Goal: Information Seeking & Learning: Learn about a topic

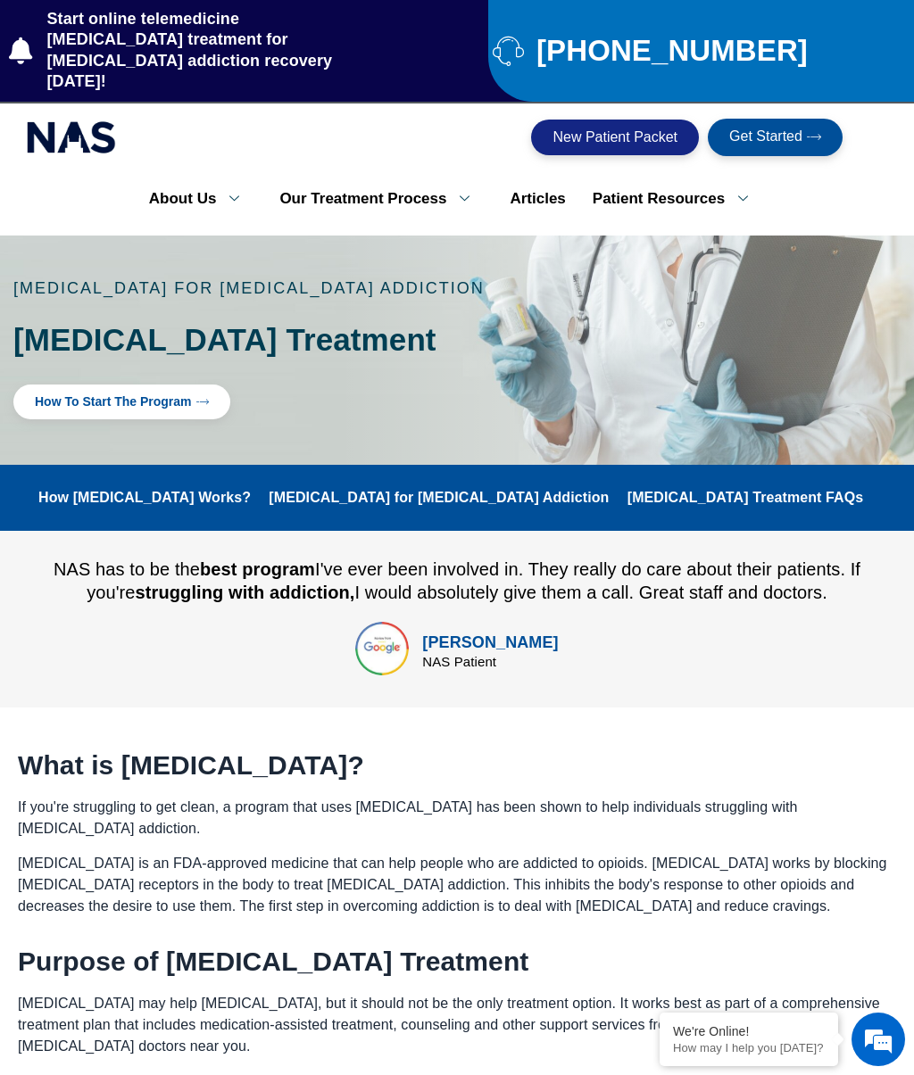
click at [692, 180] on link "Patient Resources" at bounding box center [676, 198] width 195 height 37
click at [717, 182] on link "Patient Resources" at bounding box center [676, 198] width 195 height 37
click at [537, 183] on link "Articles" at bounding box center [537, 198] width 82 height 37
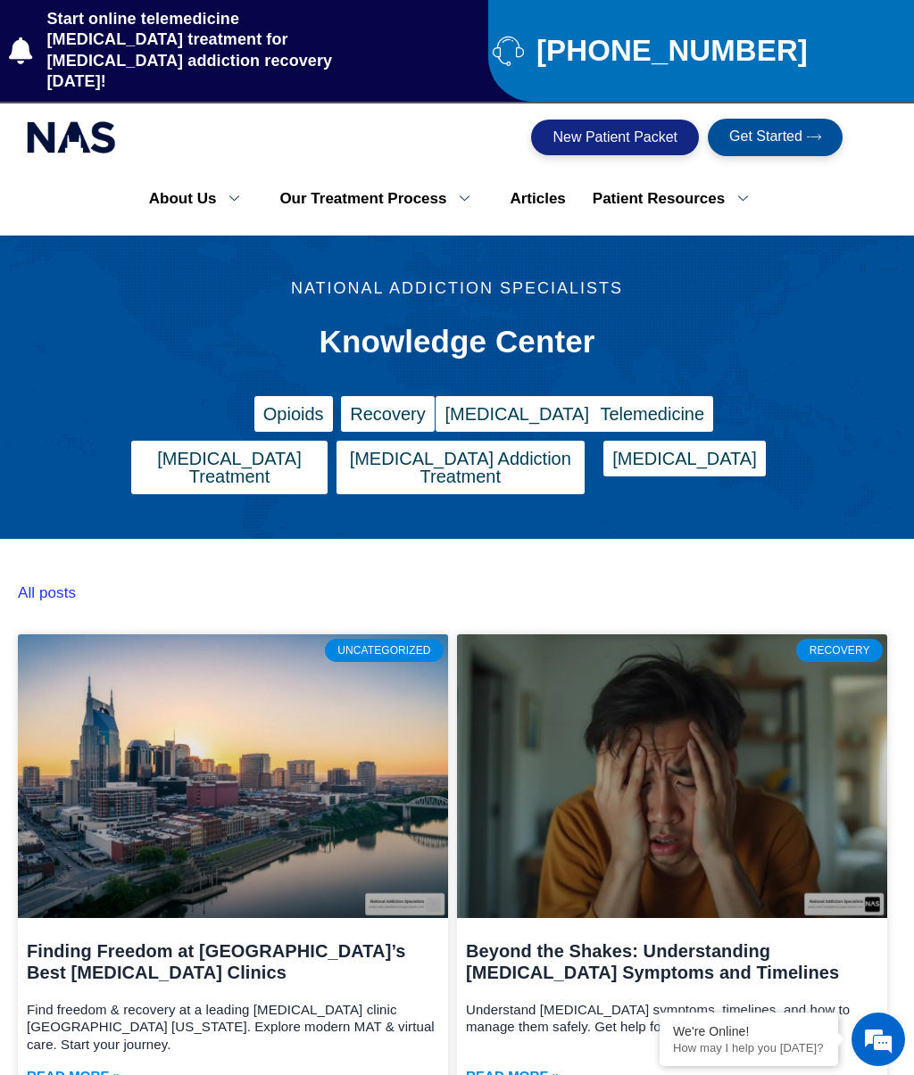
click at [682, 180] on link "Patient Resources" at bounding box center [676, 198] width 195 height 37
click at [736, 190] on icon at bounding box center [742, 198] width 37 height 17
click at [738, 190] on icon at bounding box center [742, 198] width 37 height 17
click at [725, 190] on icon at bounding box center [742, 198] width 37 height 17
click at [190, 186] on link "About Us" at bounding box center [201, 198] width 131 height 37
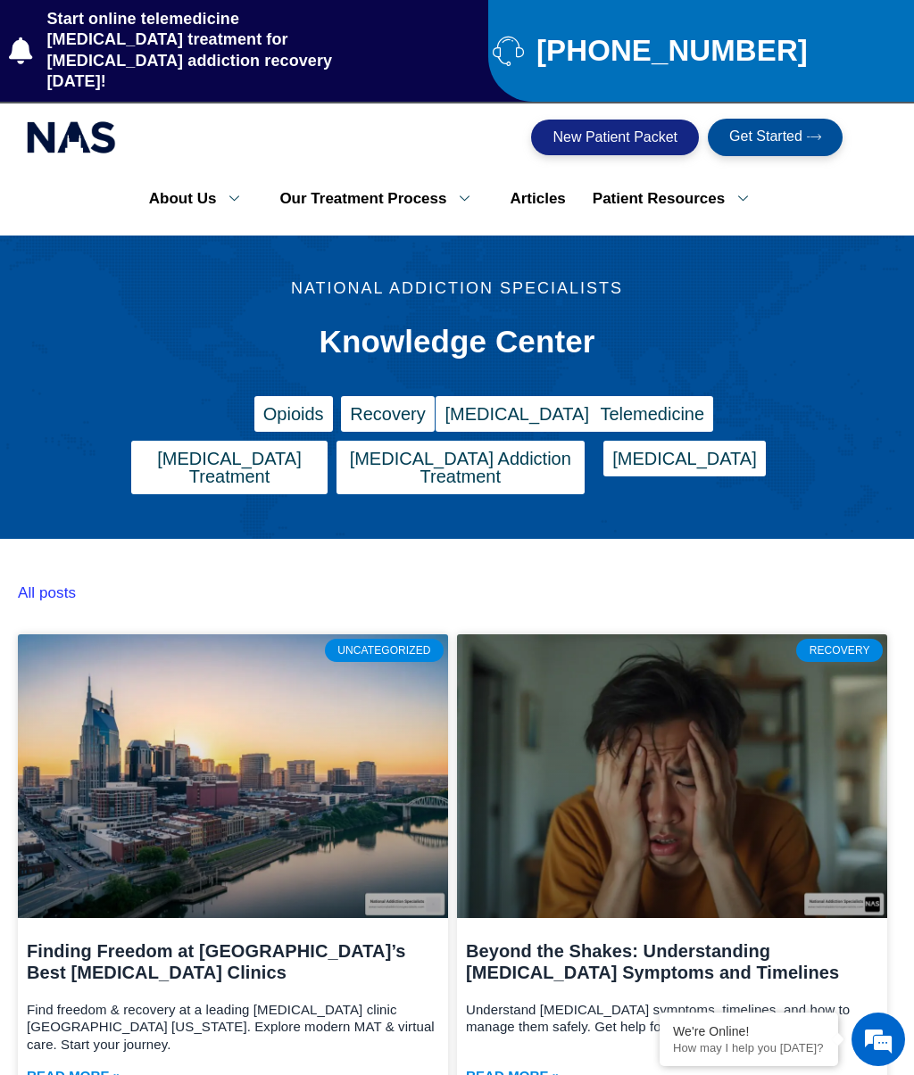
click at [722, 180] on link "Patient Resources" at bounding box center [676, 198] width 195 height 37
click at [715, 191] on link "Patient Resources" at bounding box center [676, 198] width 195 height 37
click at [701, 181] on link "Patient Resources" at bounding box center [676, 198] width 195 height 37
click at [694, 194] on link "Patient Resources" at bounding box center [676, 198] width 195 height 37
click at [627, 187] on link "Patient Resources" at bounding box center [676, 198] width 195 height 37
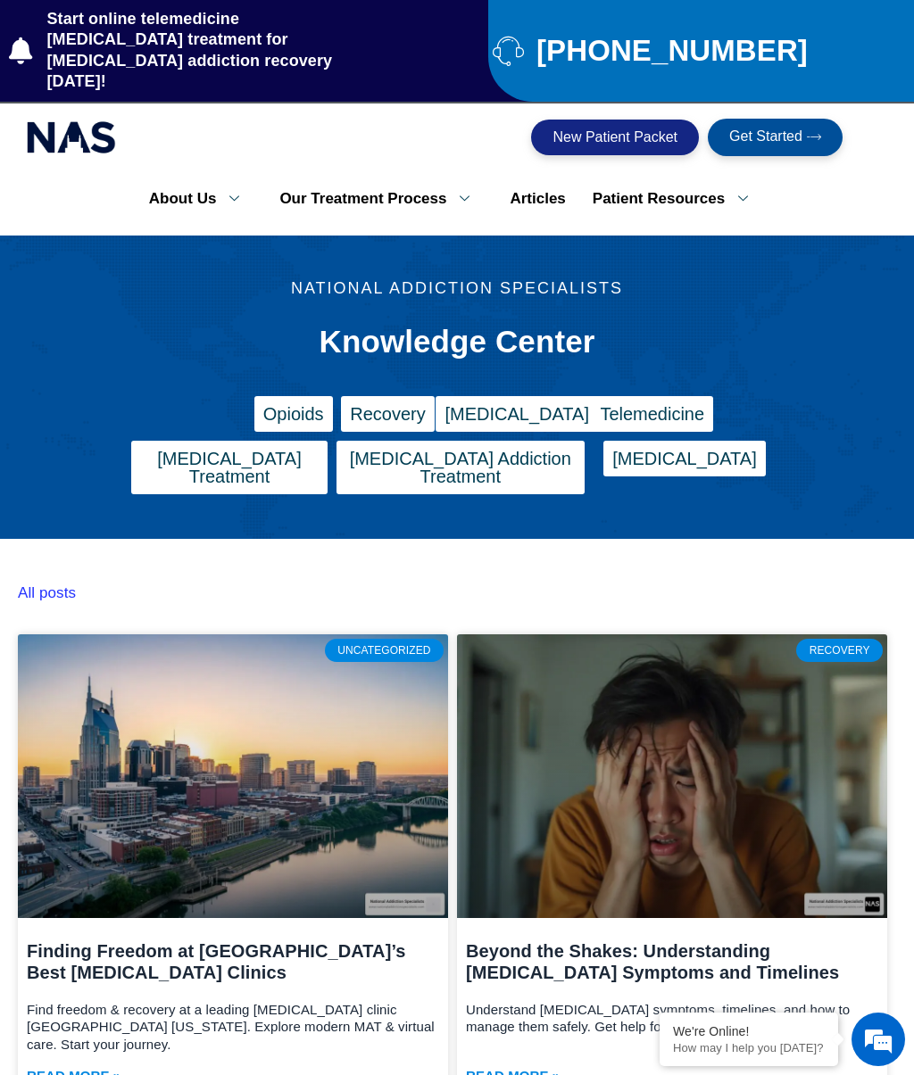
click at [509, 195] on link "Articles" at bounding box center [537, 198] width 82 height 37
click at [824, 119] on link "Get Started" at bounding box center [775, 137] width 135 height 37
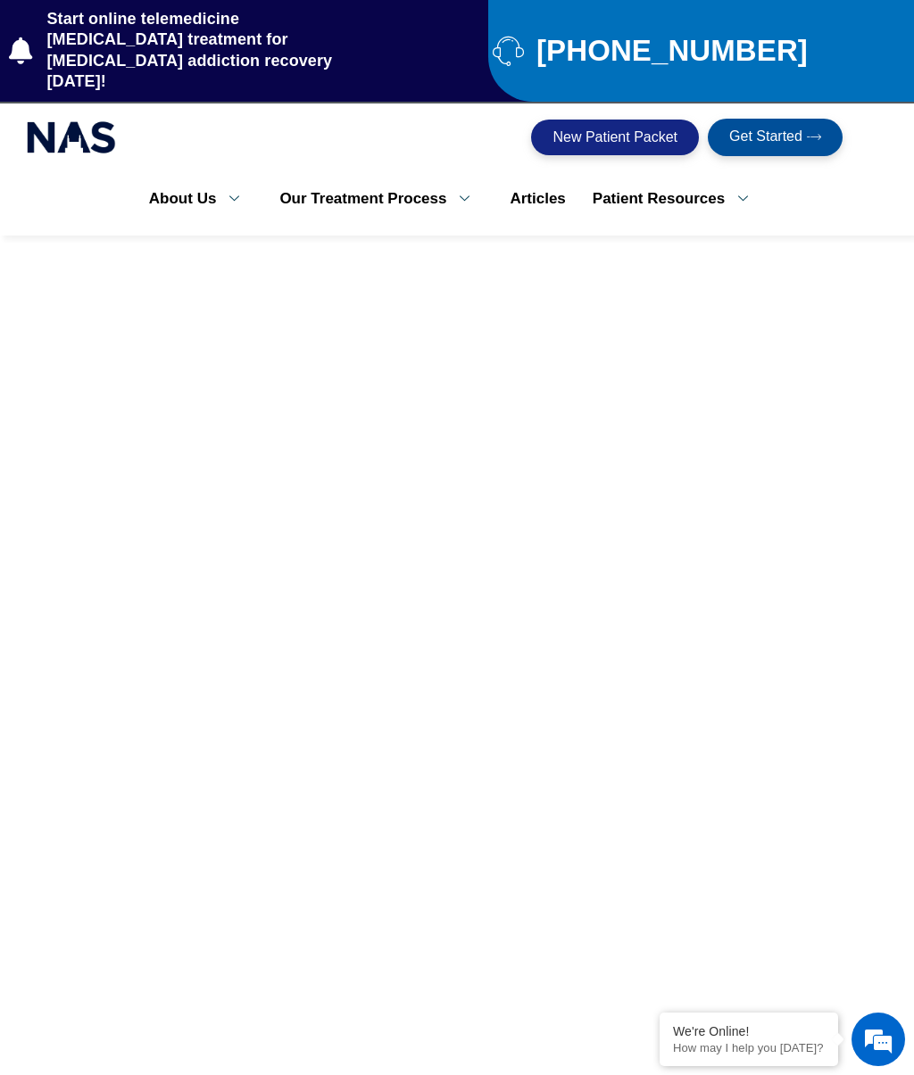
click at [702, 180] on link "Patient Resources" at bounding box center [676, 198] width 195 height 37
click at [702, 185] on link "Patient Resources" at bounding box center [676, 198] width 195 height 37
click at [711, 180] on link "Patient Resources" at bounding box center [676, 198] width 195 height 37
click at [706, 180] on link "Patient Resources" at bounding box center [676, 198] width 195 height 37
click at [682, 194] on link "Patient Resources" at bounding box center [676, 198] width 195 height 37
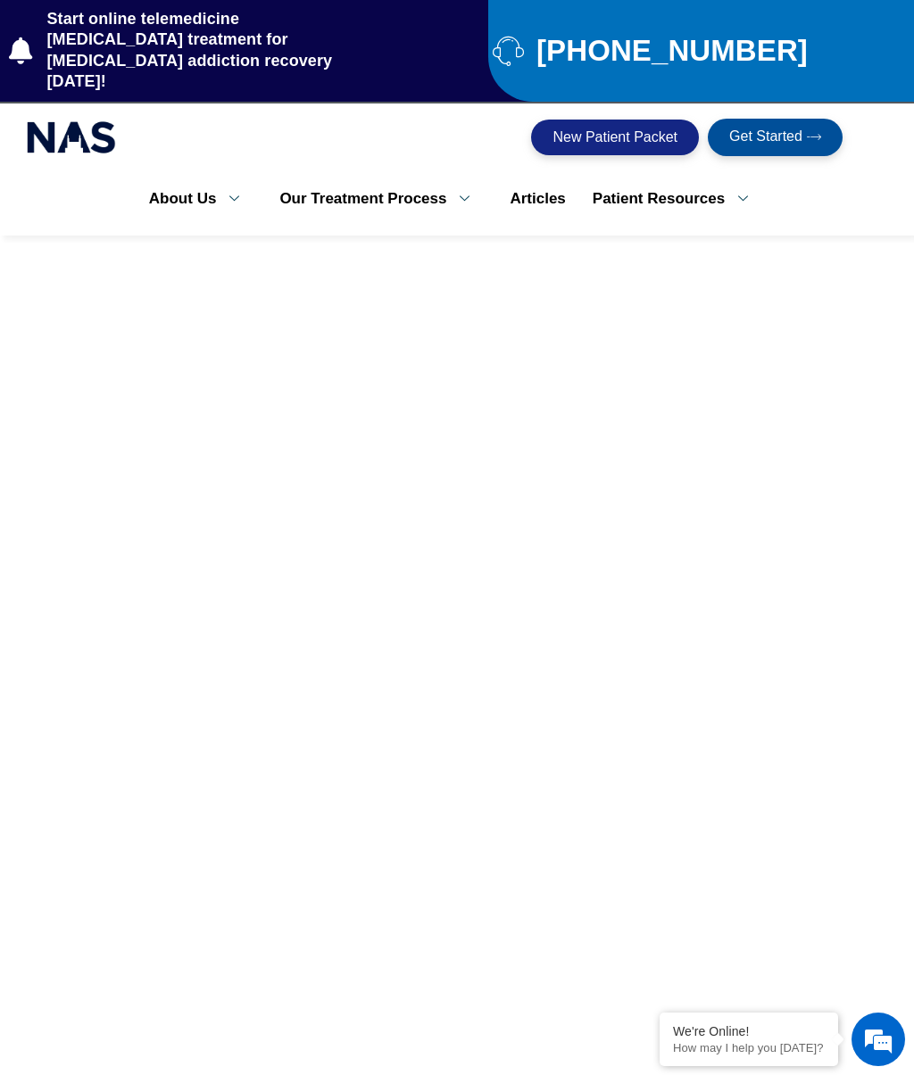
click at [725, 190] on icon at bounding box center [742, 198] width 37 height 17
click at [641, 180] on link "Patient Resources" at bounding box center [676, 198] width 195 height 37
click at [628, 180] on link "Patient Resources" at bounding box center [676, 198] width 195 height 37
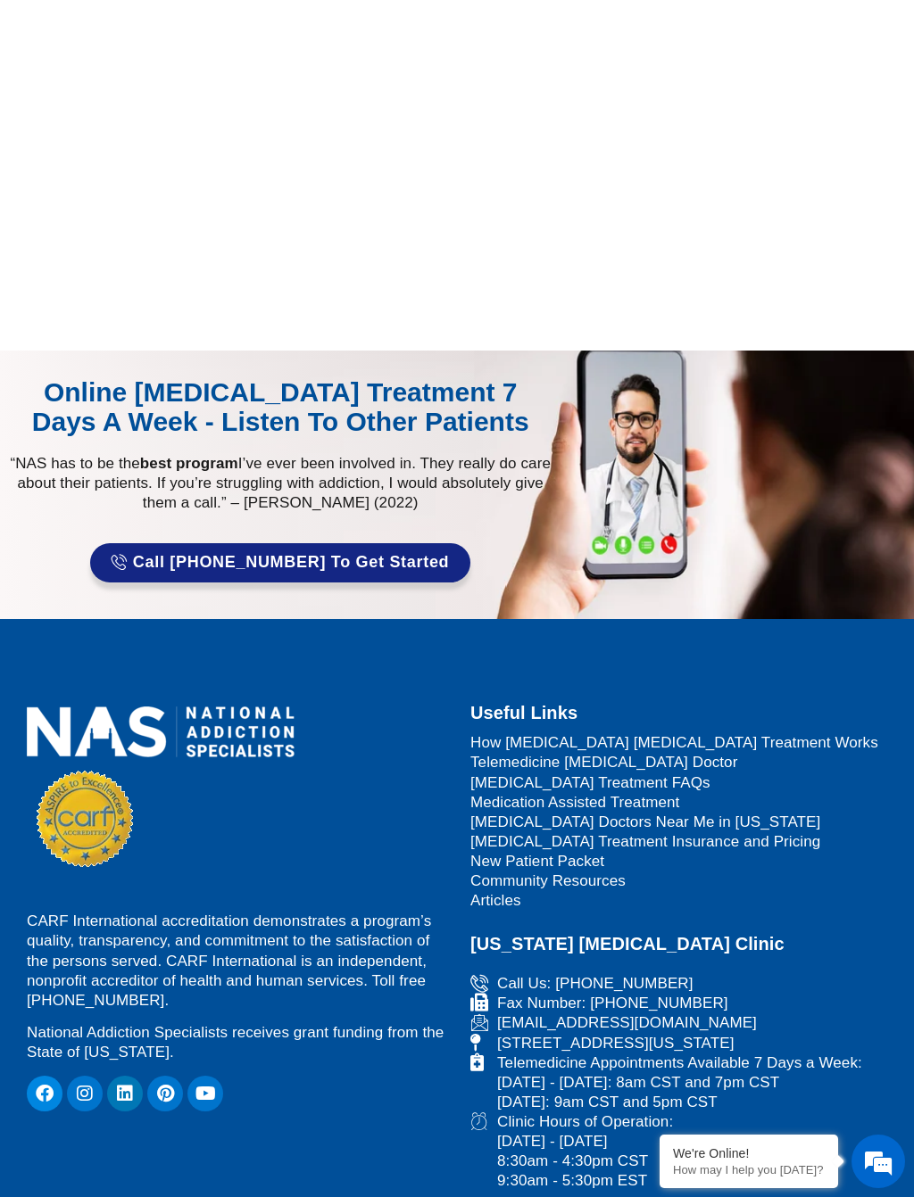
scroll to position [1436, 0]
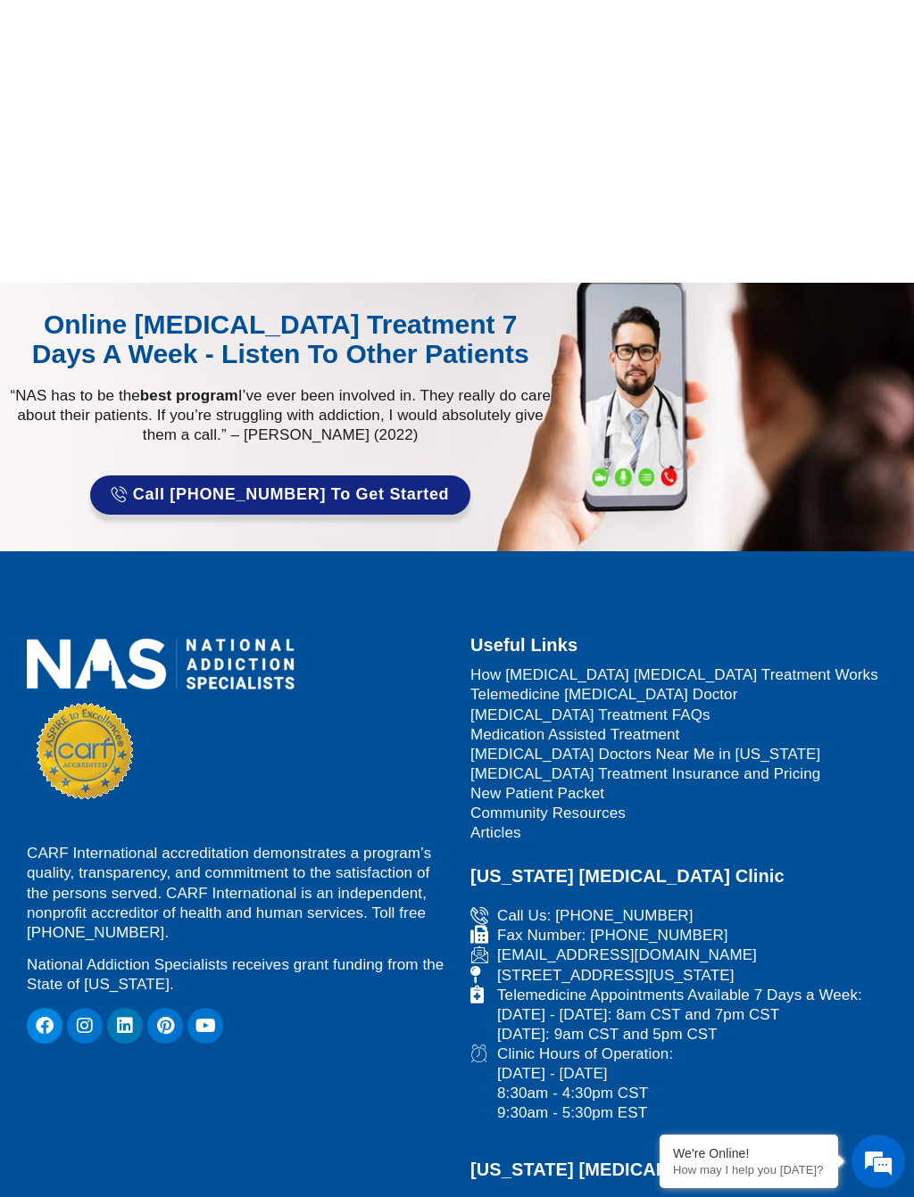
click at [650, 685] on span "Telemedicine [MEDICAL_DATA] Doctor" at bounding box center [603, 695] width 267 height 20
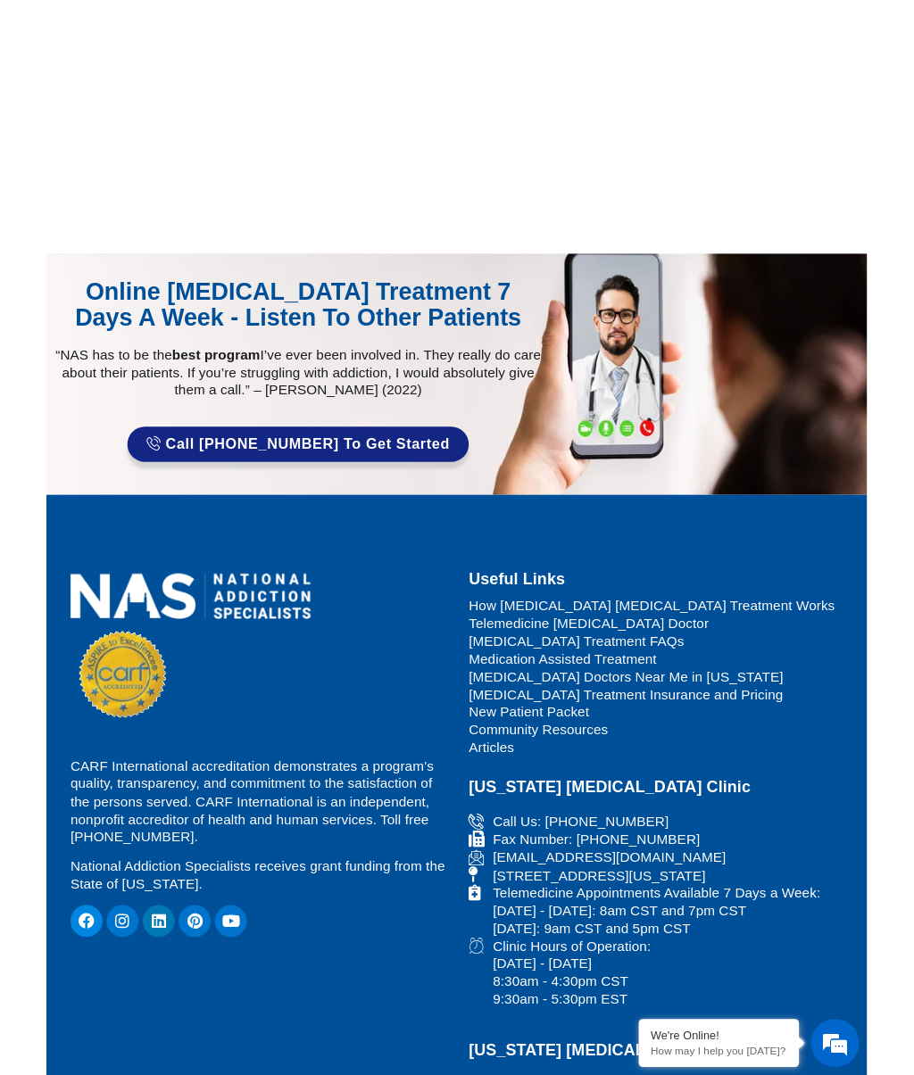
scroll to position [0, 0]
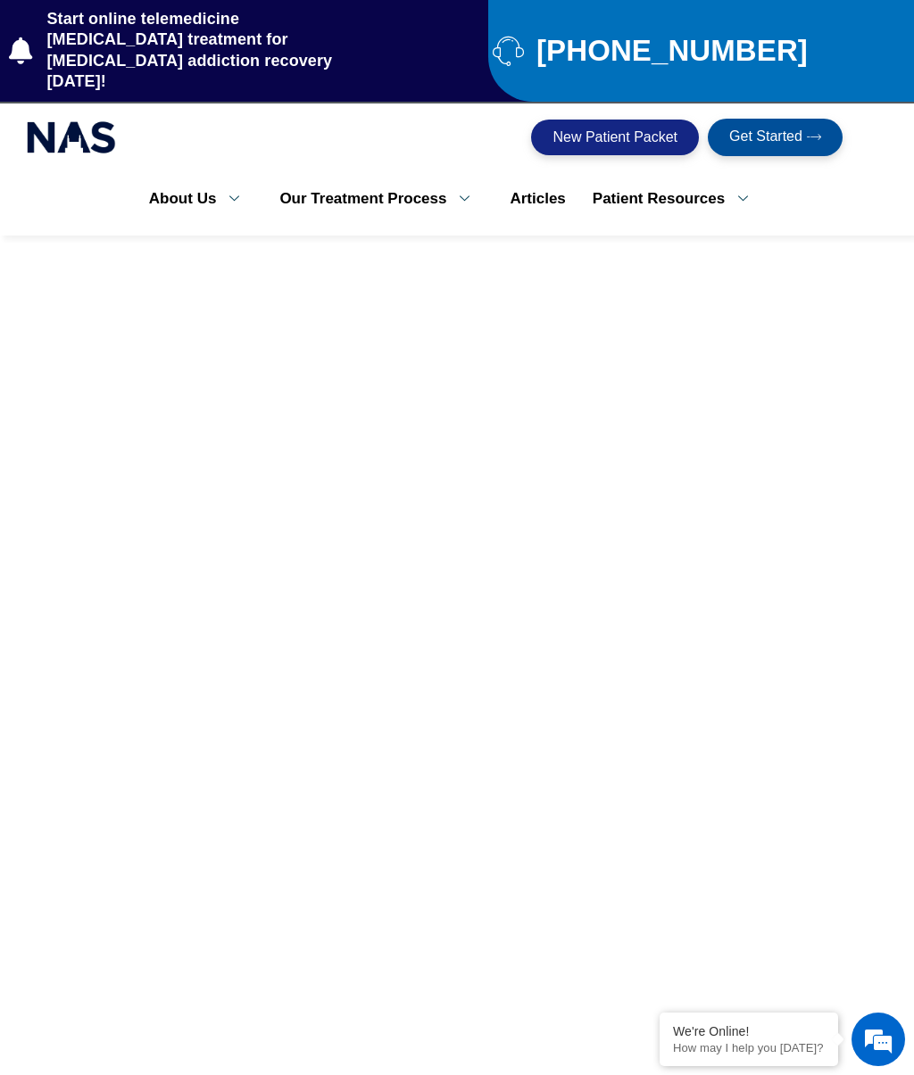
click at [725, 190] on icon at bounding box center [742, 198] width 37 height 17
click at [696, 183] on link "Patient Resources" at bounding box center [676, 198] width 195 height 37
click at [704, 180] on link "Patient Resources" at bounding box center [676, 198] width 195 height 37
click at [659, 194] on link "Patient Resources" at bounding box center [676, 198] width 195 height 37
click at [732, 190] on icon at bounding box center [742, 198] width 37 height 17
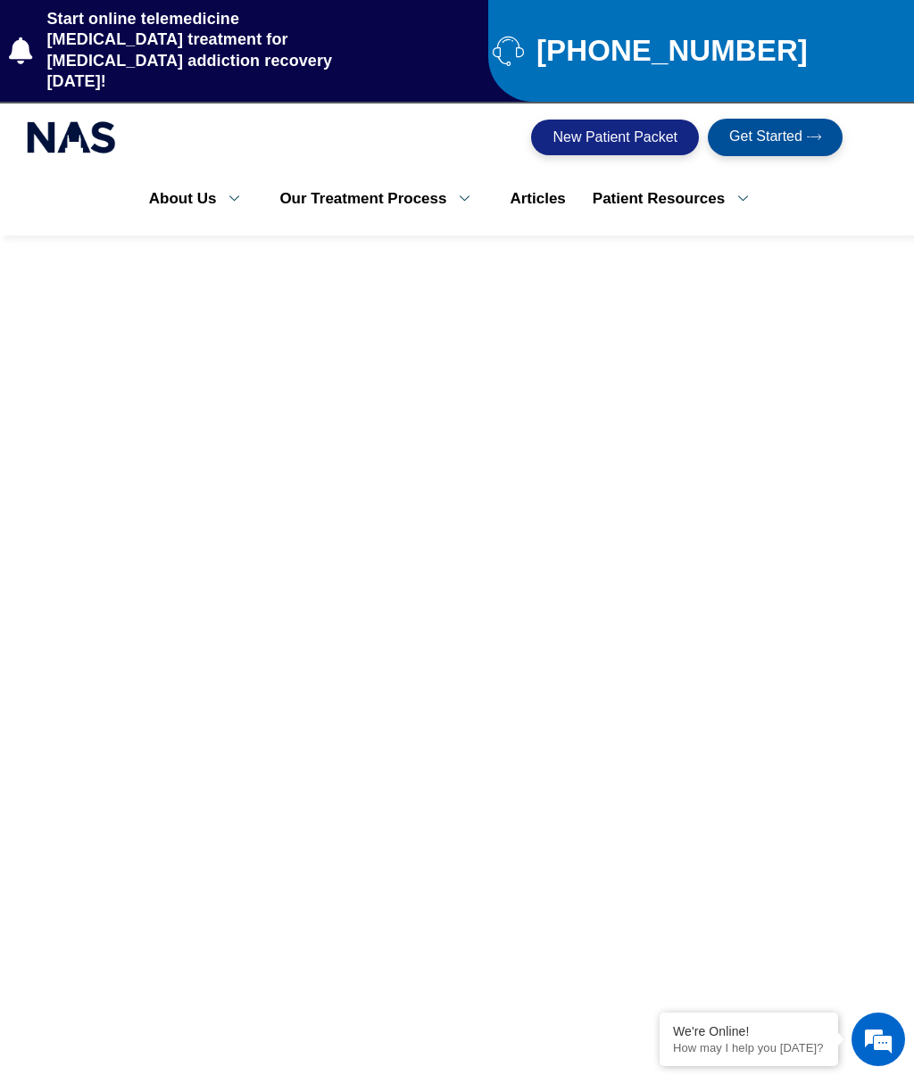
click at [698, 193] on link "Patient Resources" at bounding box center [676, 198] width 195 height 37
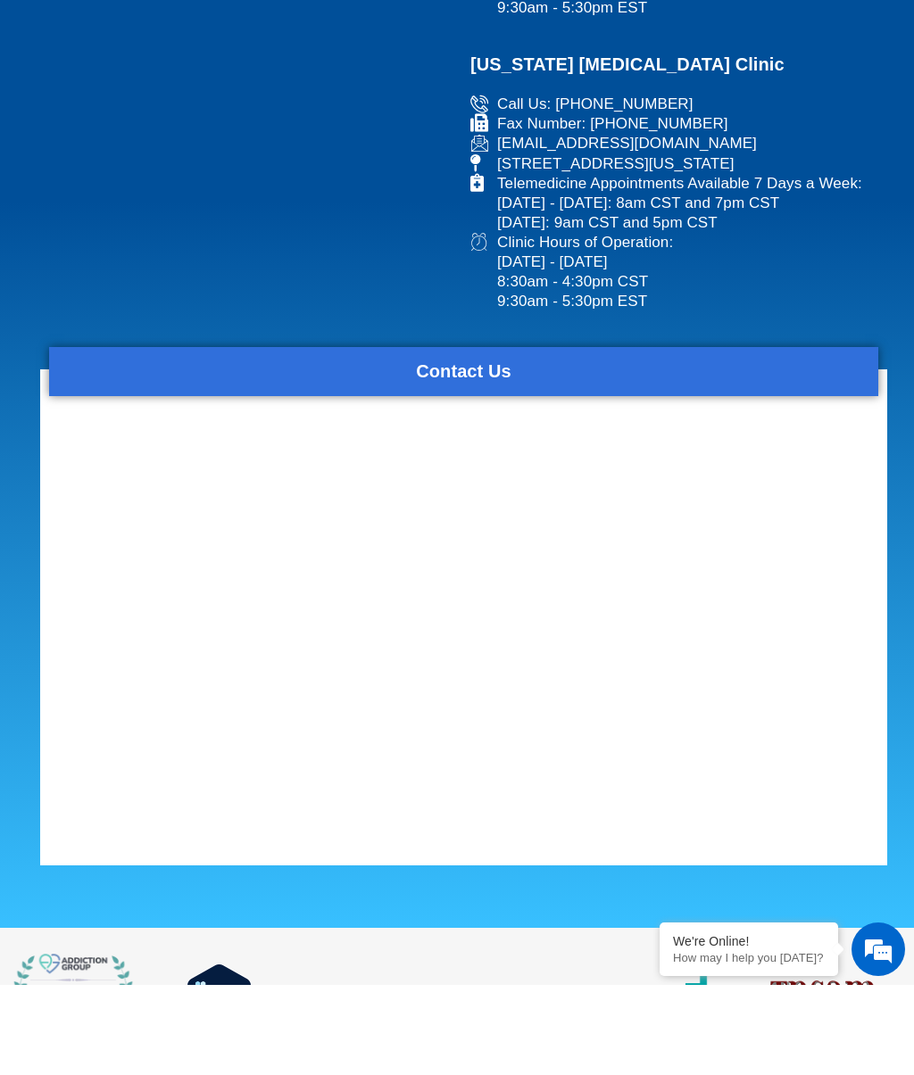
scroll to position [2651, 0]
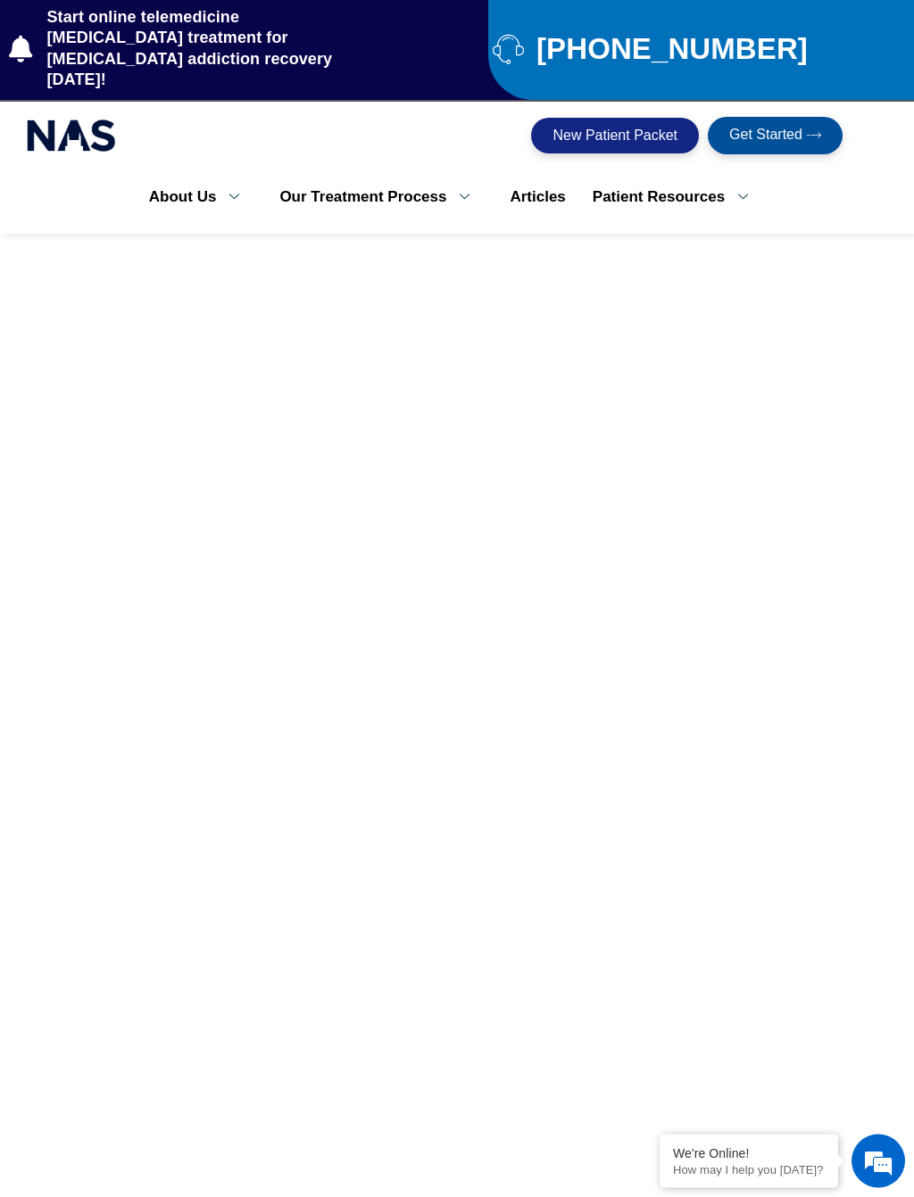
scroll to position [2, 0]
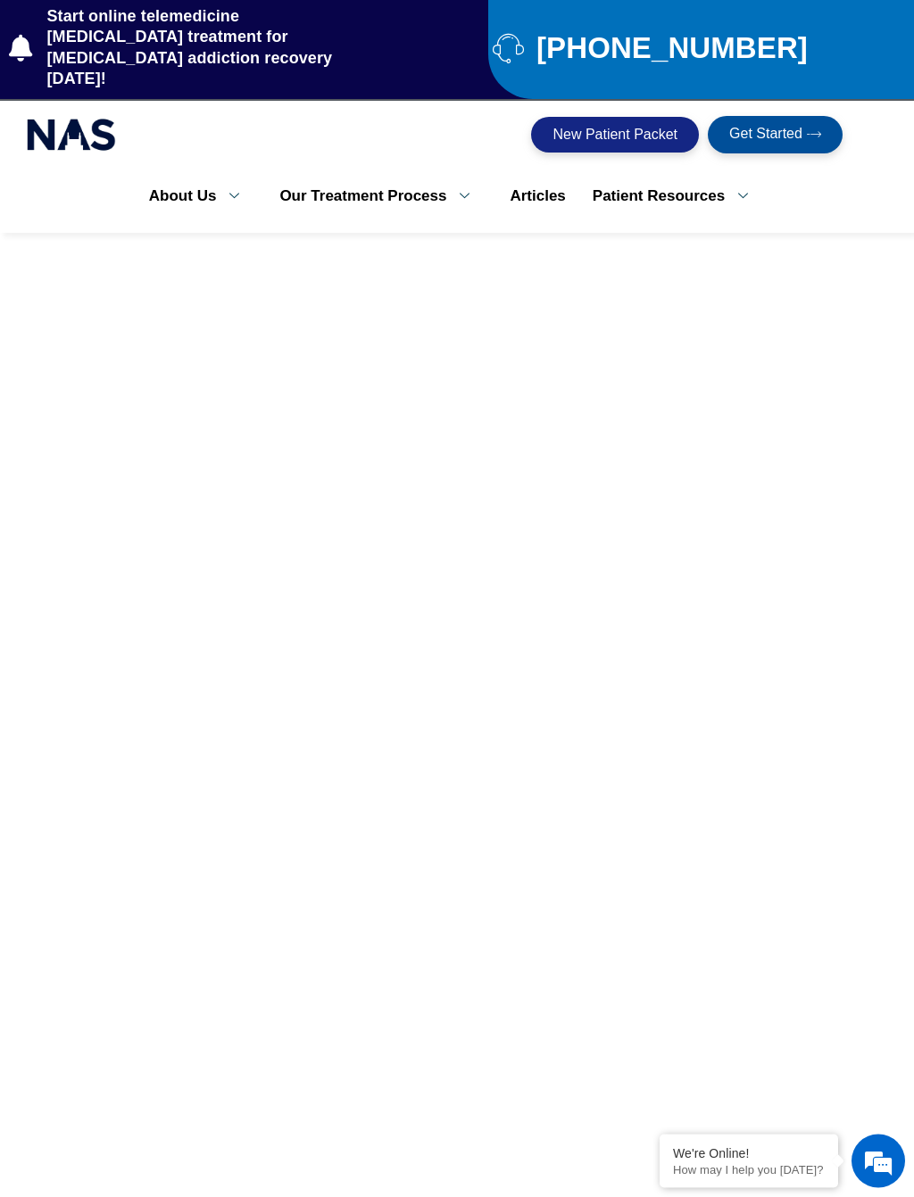
click at [627, 128] on span "New Patient Packet" at bounding box center [614, 135] width 125 height 14
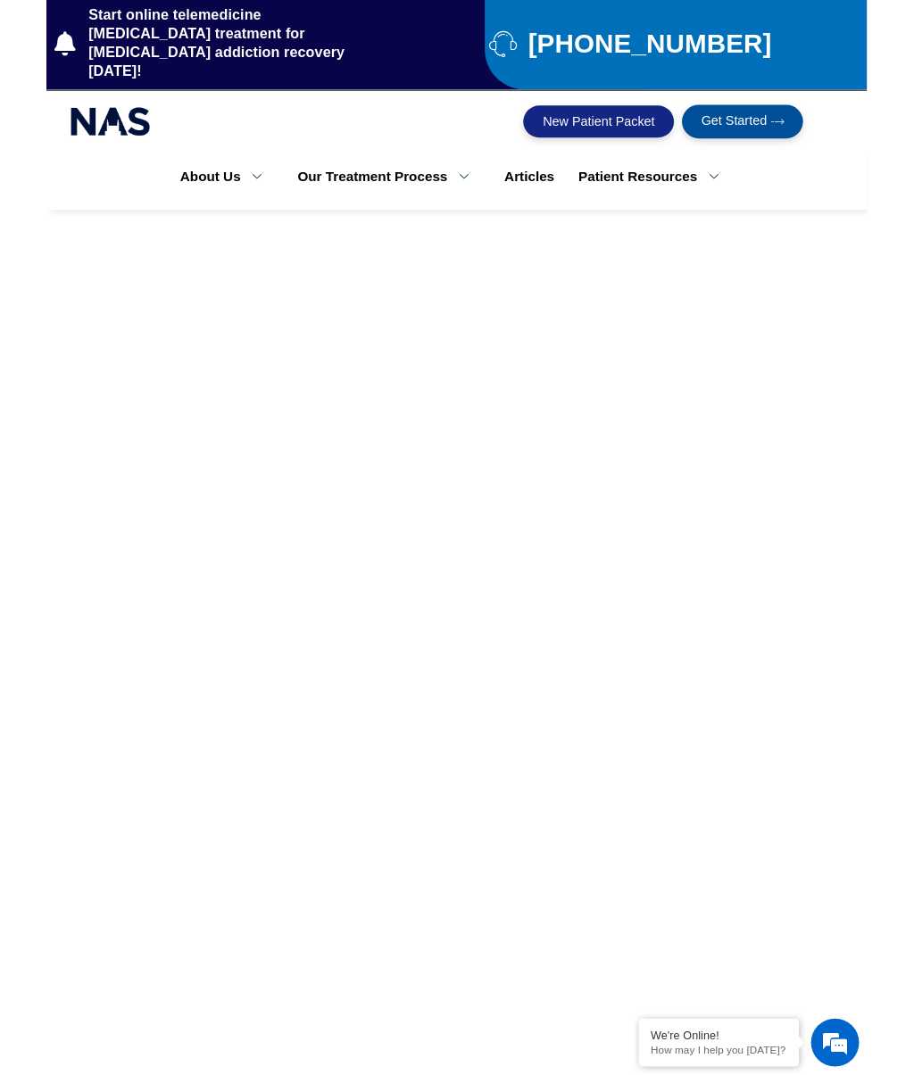
scroll to position [0, 0]
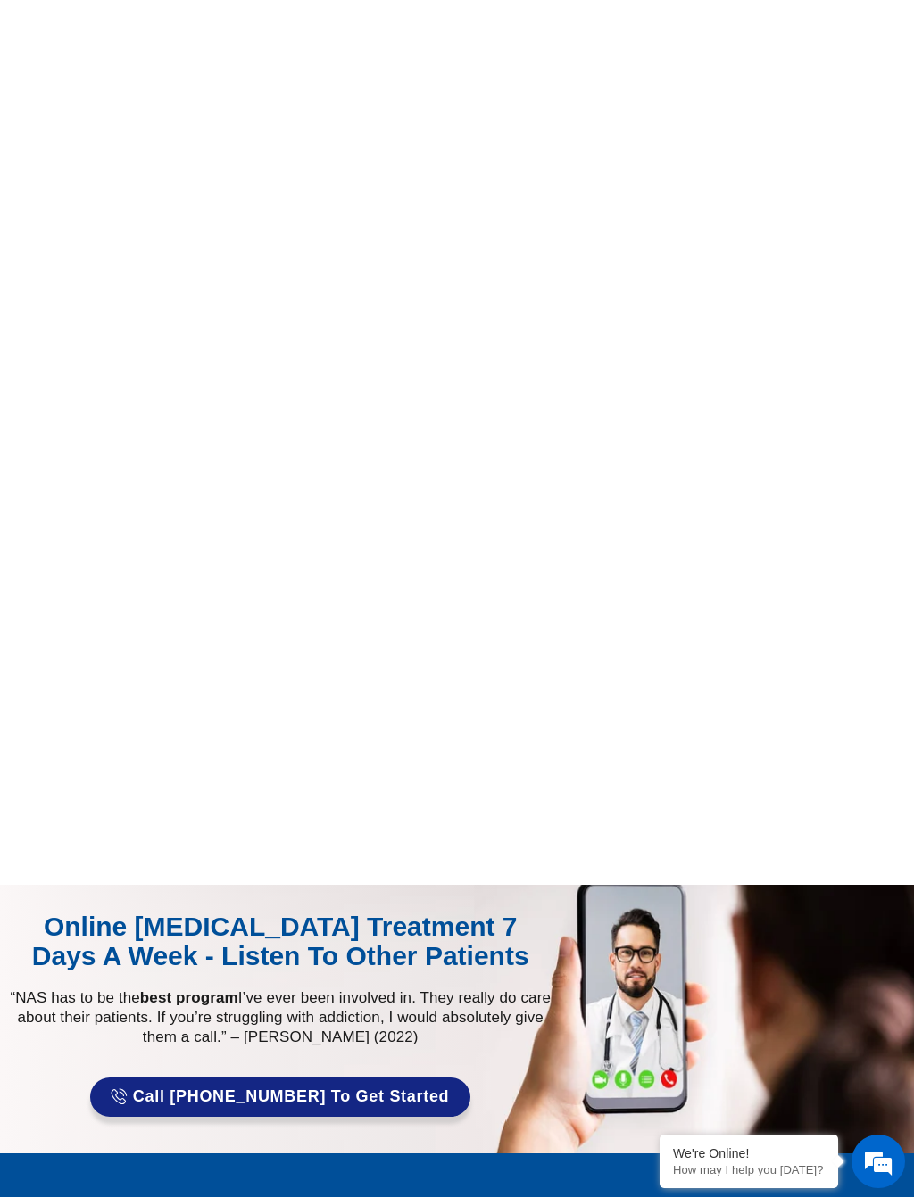
scroll to position [929, 0]
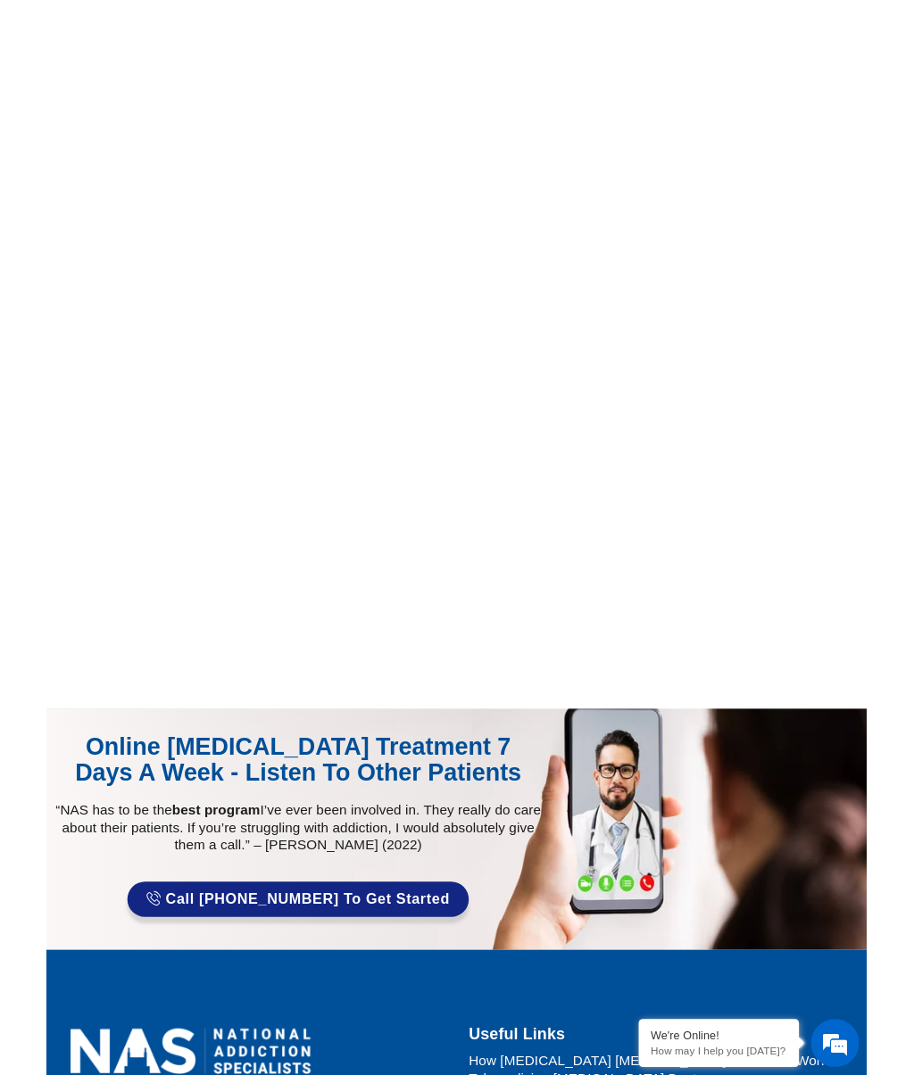
scroll to position [979, 0]
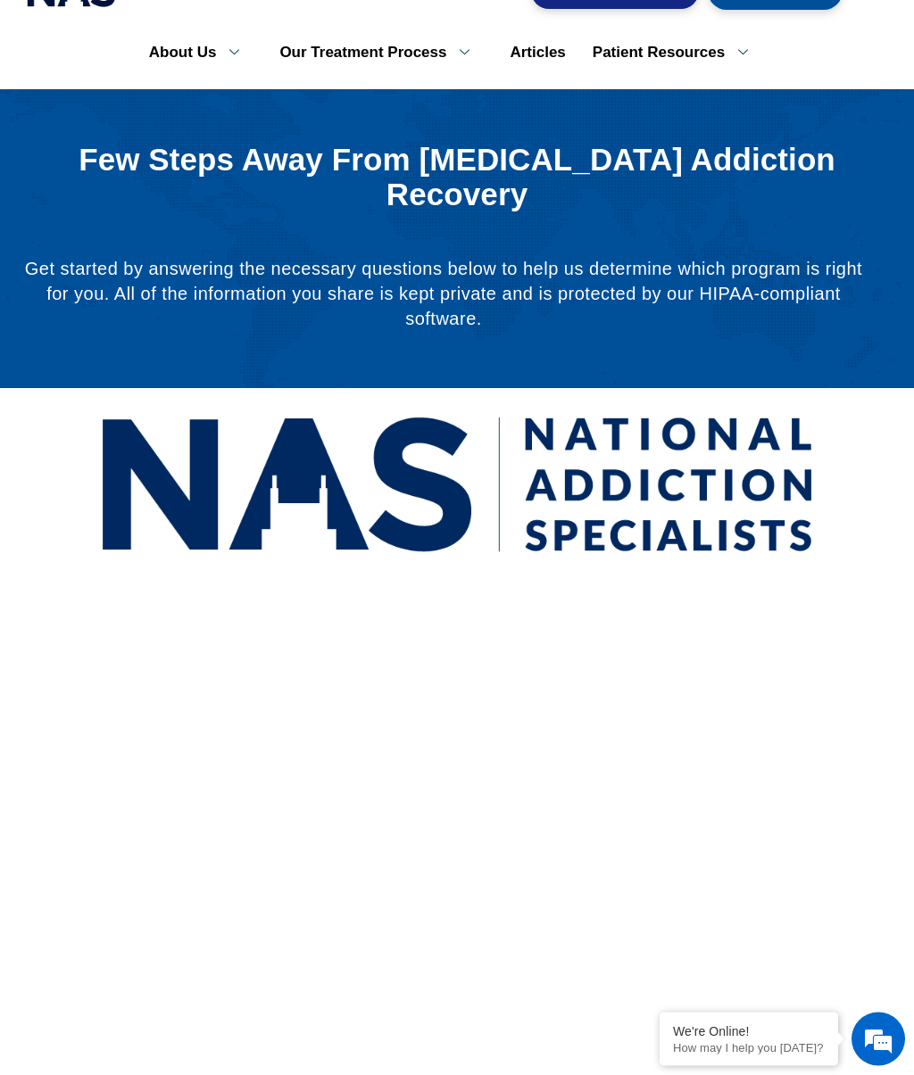
scroll to position [146, 0]
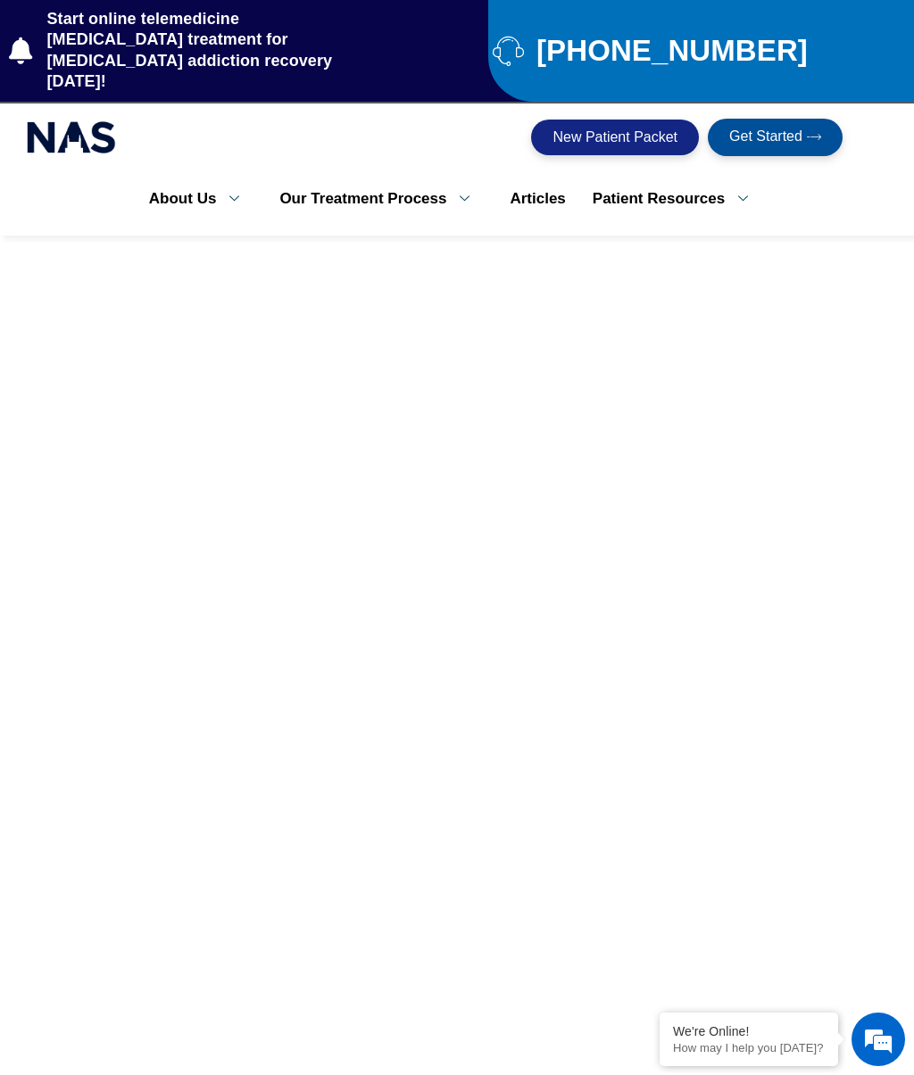
click at [414, 180] on link "Our Treatment Process" at bounding box center [381, 198] width 230 height 37
click at [722, 187] on link "Patient Resources" at bounding box center [676, 198] width 195 height 37
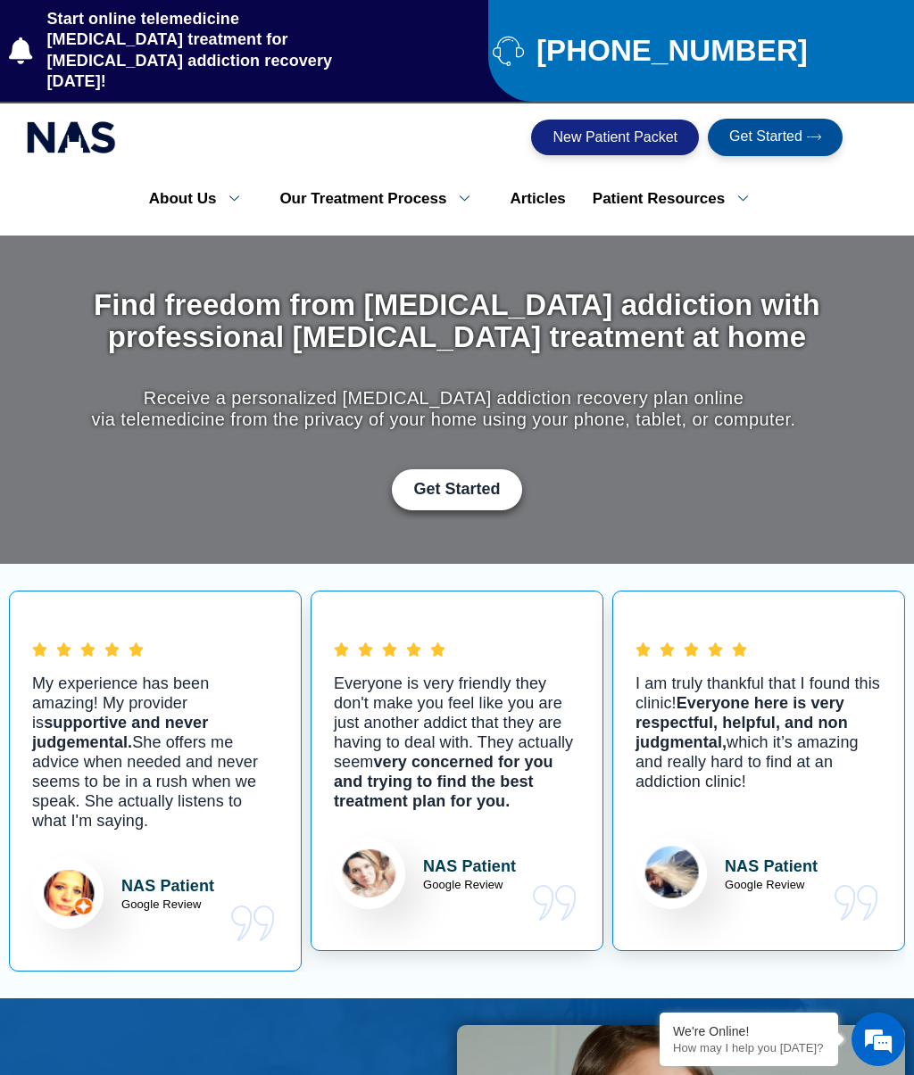
scroll to position [24, 0]
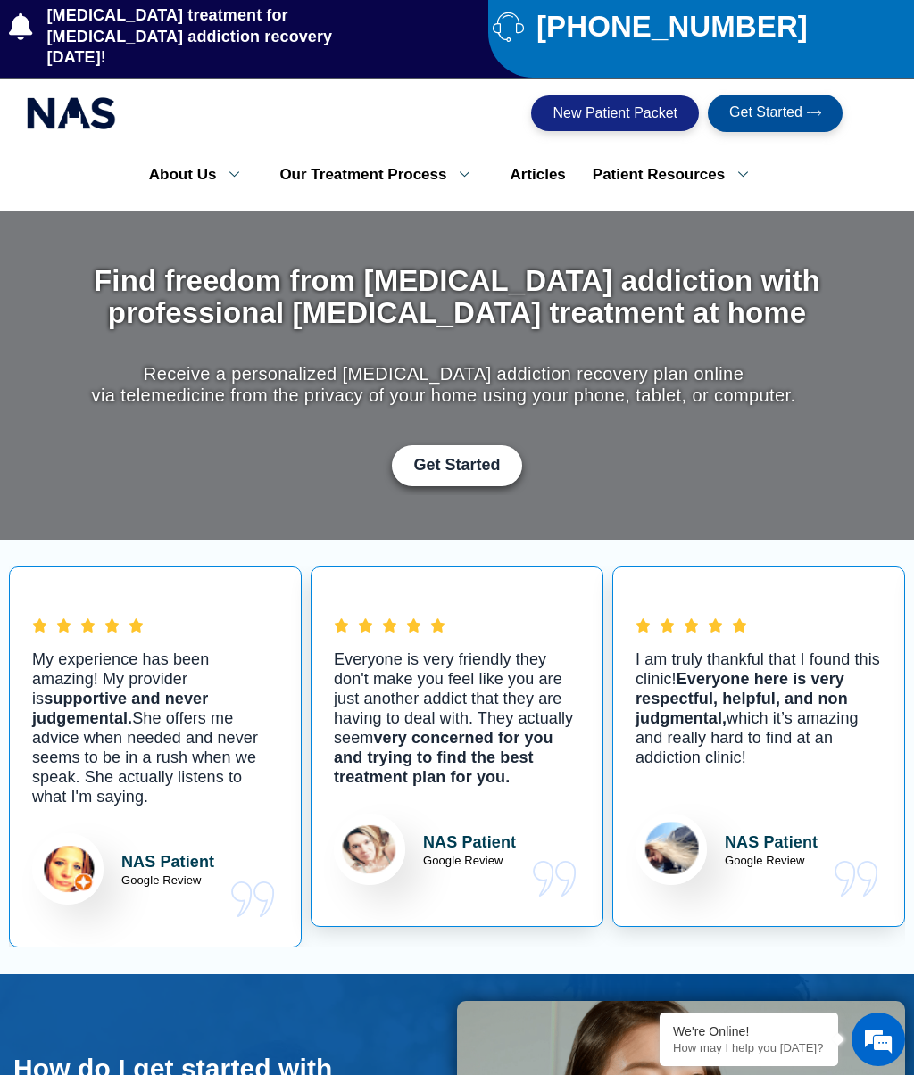
click at [739, 166] on icon at bounding box center [742, 174] width 37 height 17
click at [683, 164] on link "Patient Resources" at bounding box center [676, 174] width 195 height 37
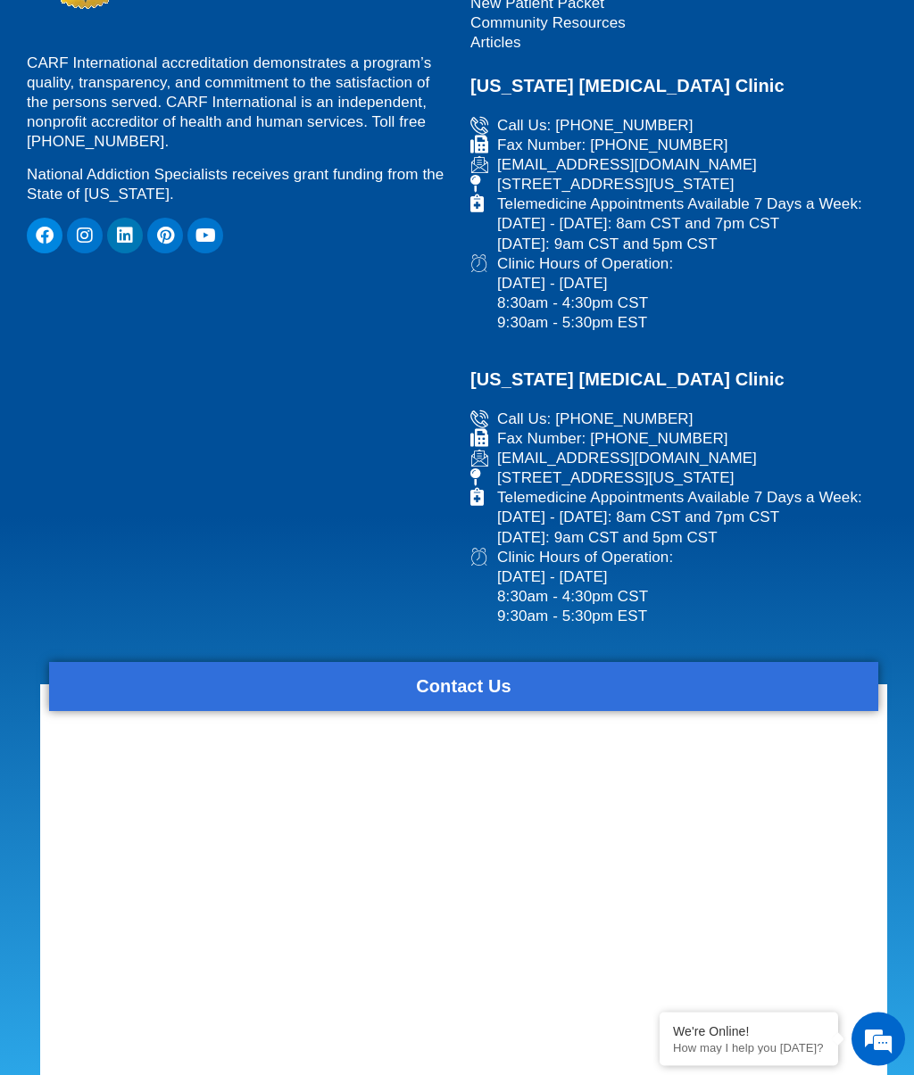
scroll to position [4056, 0]
